Goal: Task Accomplishment & Management: Use online tool/utility

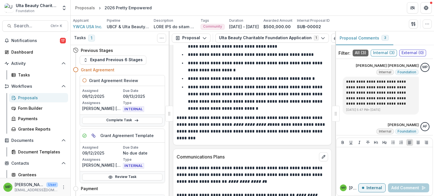
scroll to position [150, 0]
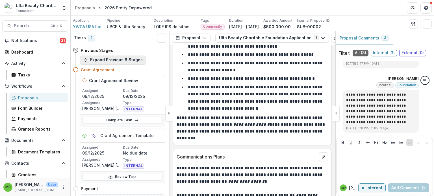
click at [112, 60] on button "Expand Previous 6 Stages" at bounding box center [113, 60] width 67 height 9
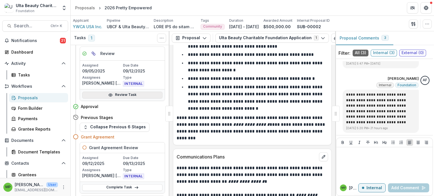
scroll to position [367, 0]
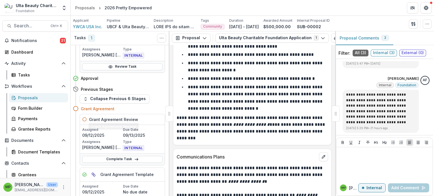
click at [148, 108] on div "Grant Agreement" at bounding box center [123, 109] width 84 height 6
click at [154, 109] on div "Grant Agreement" at bounding box center [123, 109] width 84 height 6
click at [151, 109] on div "Grant Agreement" at bounding box center [123, 109] width 84 height 6
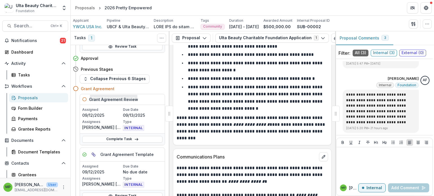
scroll to position [395, 0]
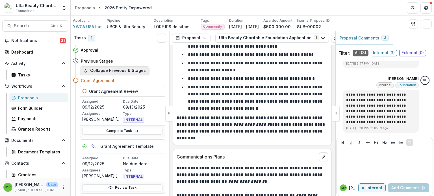
click at [116, 70] on button "Collapse Previous 6 Stages" at bounding box center [115, 70] width 70 height 9
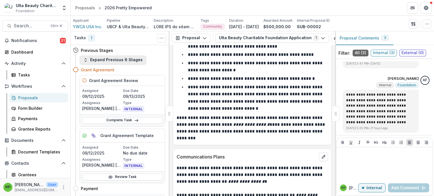
click at [113, 60] on button "Expand Previous 6 Stages" at bounding box center [113, 60] width 67 height 9
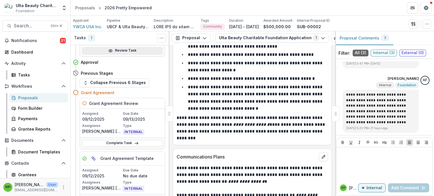
scroll to position [395, 0]
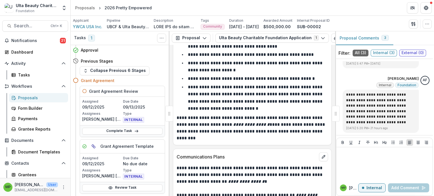
click at [129, 83] on div "Grant Agreement" at bounding box center [119, 80] width 92 height 10
click at [158, 82] on div "Grant Agreement" at bounding box center [123, 81] width 84 height 6
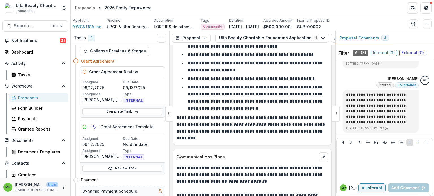
scroll to position [423, 0]
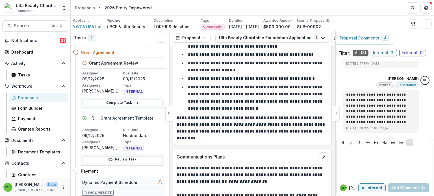
click at [86, 118] on icon at bounding box center [84, 118] width 5 height 5
click at [86, 117] on icon at bounding box center [84, 118] width 5 height 5
click at [123, 159] on link "Review Task" at bounding box center [122, 159] width 80 height 7
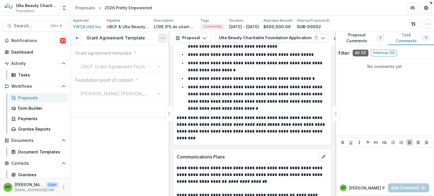
click at [160, 37] on button "Options" at bounding box center [162, 38] width 9 height 9
click at [140, 63] on button "Reopen Task" at bounding box center [135, 62] width 60 height 9
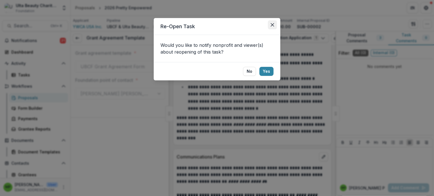
click at [272, 23] on icon "Close" at bounding box center [271, 24] width 3 height 3
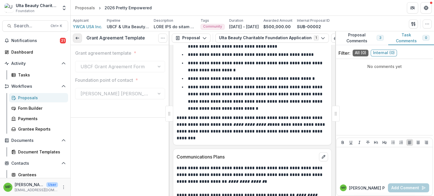
click at [77, 34] on link at bounding box center [77, 38] width 9 height 9
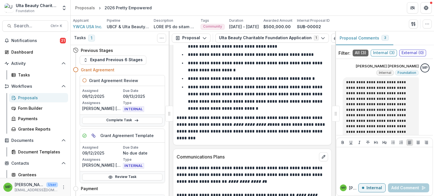
click at [84, 134] on icon at bounding box center [84, 136] width 5 height 5
click at [160, 135] on div "Grant Agreement Template" at bounding box center [122, 136] width 85 height 14
click at [128, 139] on div "Grant Agreement Template" at bounding box center [122, 136] width 85 height 14
click at [130, 139] on div "Grant Agreement Template" at bounding box center [122, 136] width 85 height 14
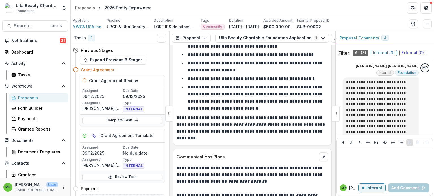
drag, startPoint x: 132, startPoint y: 138, endPoint x: 136, endPoint y: 139, distance: 3.7
click at [133, 138] on div "Grant Agreement Template" at bounding box center [122, 136] width 85 height 14
click at [144, 139] on div "Grant Agreement Template" at bounding box center [122, 136] width 85 height 14
click at [153, 135] on div "Grant Agreement Template" at bounding box center [122, 136] width 85 height 14
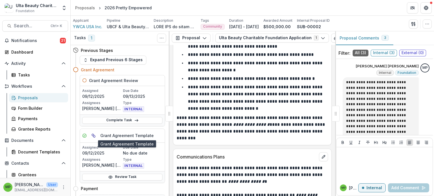
click at [118, 135] on h5 "Grant Agreement Template" at bounding box center [126, 136] width 53 height 6
click at [119, 135] on h5 "Grant Agreement Template" at bounding box center [126, 136] width 53 height 6
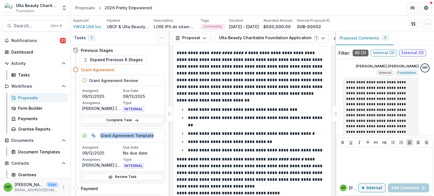
scroll to position [1261, 0]
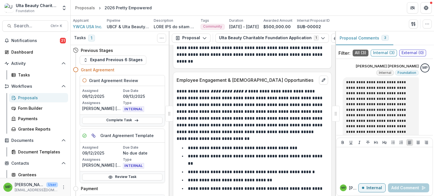
click at [117, 82] on h5 "Grant Agreement Review" at bounding box center [113, 81] width 49 height 6
click at [119, 80] on h5 "Grant Agreement Review" at bounding box center [113, 81] width 49 height 6
click at [120, 80] on h5 "Grant Agreement Review" at bounding box center [113, 81] width 49 height 6
click at [93, 68] on h4 "Grant Agreement" at bounding box center [98, 70] width 34 height 6
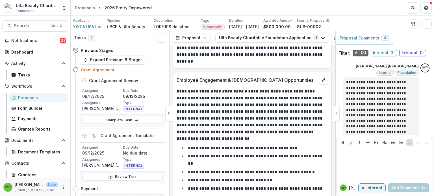
drag, startPoint x: 106, startPoint y: 70, endPoint x: 111, endPoint y: 71, distance: 5.1
click at [111, 71] on h4 "Grant Agreement" at bounding box center [98, 70] width 34 height 6
click at [140, 71] on div "Grant Agreement" at bounding box center [123, 70] width 84 height 6
click at [142, 71] on div "Grant Agreement" at bounding box center [123, 70] width 84 height 6
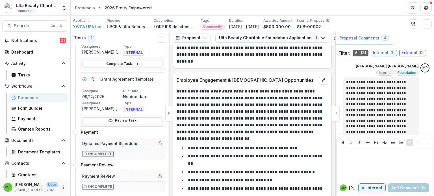
scroll to position [0, 0]
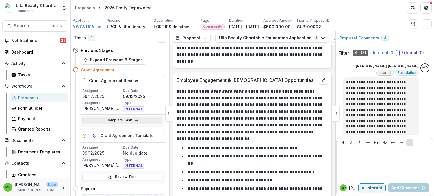
click at [132, 119] on link "Complete Task" at bounding box center [122, 120] width 80 height 7
